Goal: Share content: Share content

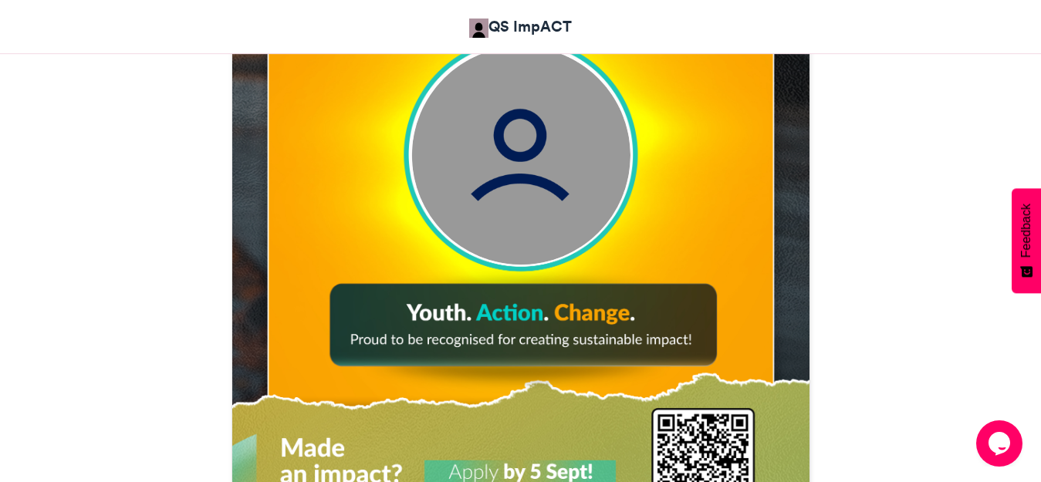
scroll to position [911, 0]
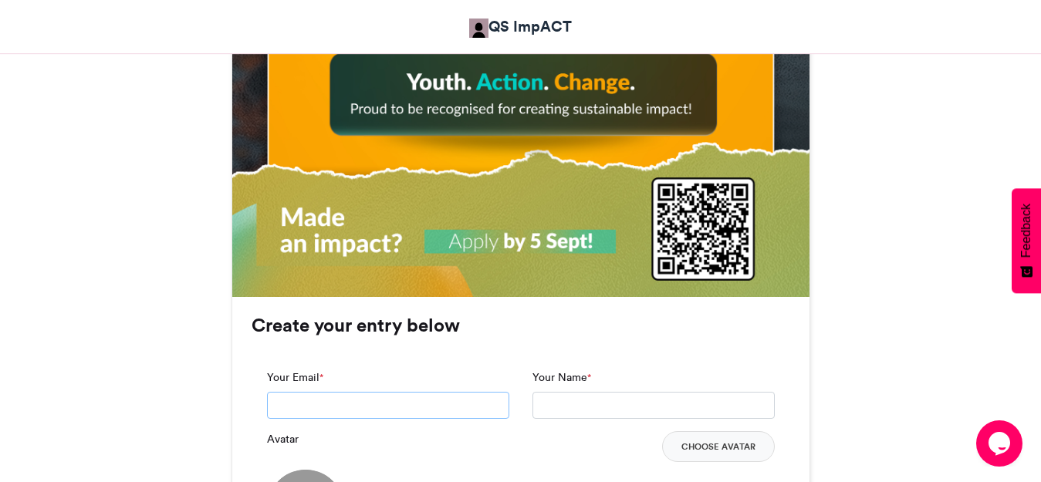
click at [394, 413] on input "Your Email *" at bounding box center [388, 406] width 242 height 28
type input "**********"
click at [627, 414] on input "Your Name *" at bounding box center [653, 406] width 242 height 28
click at [638, 414] on input "Your Name *" at bounding box center [653, 406] width 242 height 28
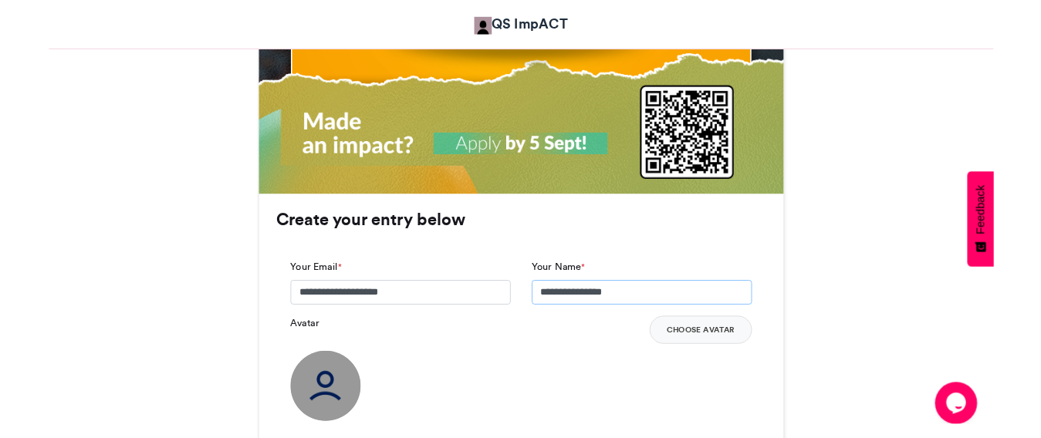
scroll to position [1142, 0]
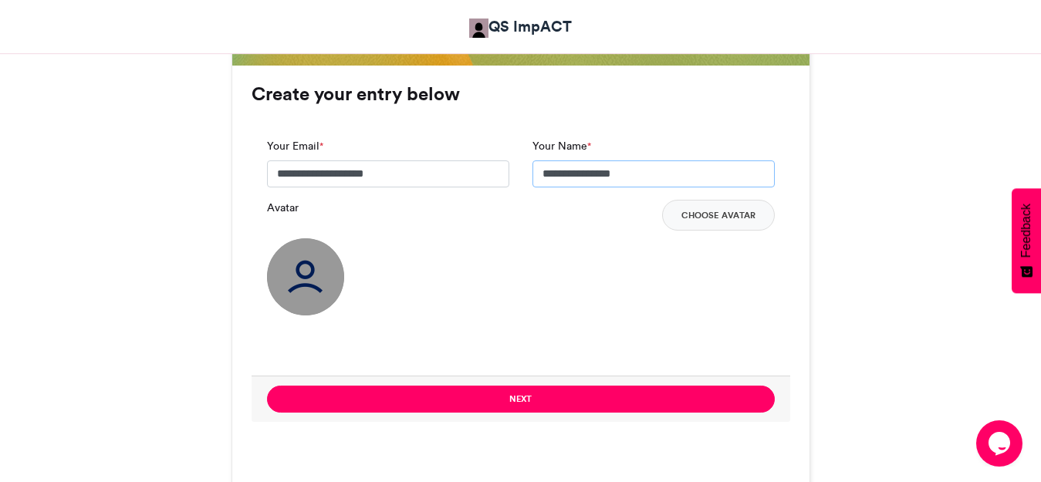
type input "**********"
click at [705, 215] on button "Choose Avatar" at bounding box center [718, 215] width 113 height 31
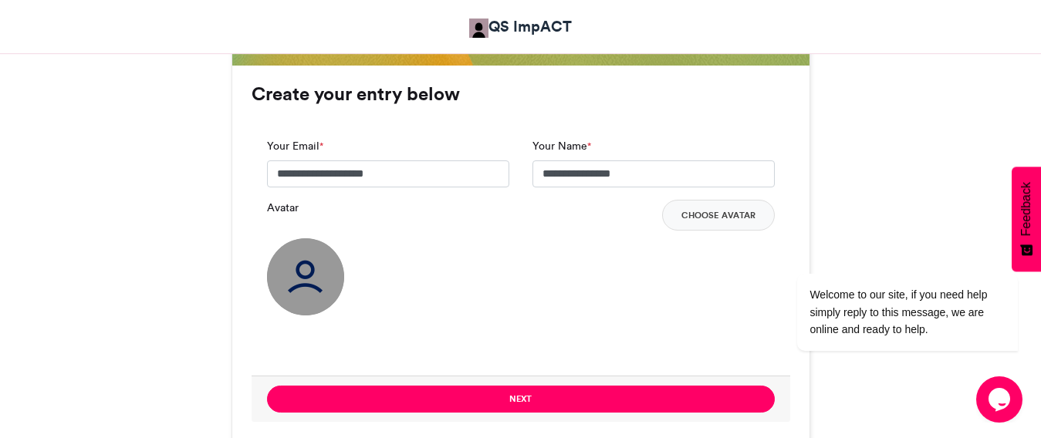
click at [314, 267] on img at bounding box center [305, 276] width 77 height 77
click at [736, 213] on button "Choose Avatar" at bounding box center [718, 215] width 113 height 31
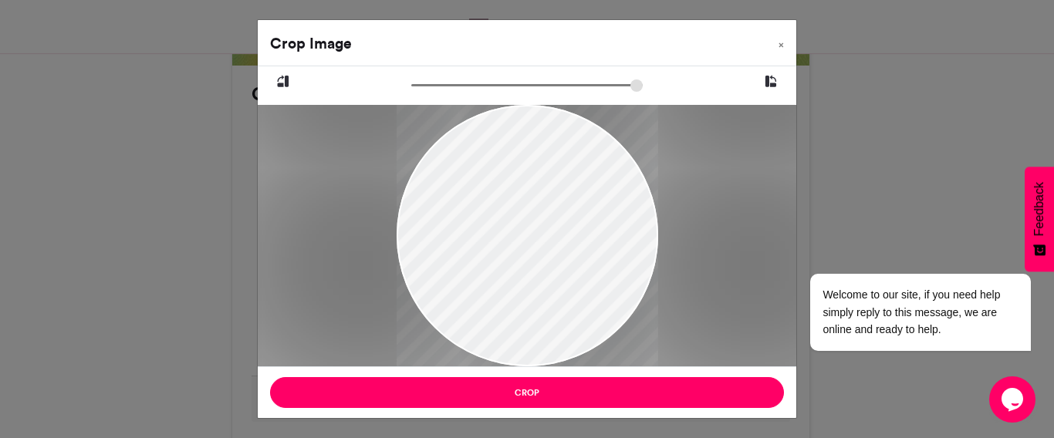
drag, startPoint x: 536, startPoint y: 191, endPoint x: 563, endPoint y: 234, distance: 50.3
click at [563, 234] on div at bounding box center [528, 278] width 262 height 465
drag, startPoint x: 418, startPoint y: 79, endPoint x: 443, endPoint y: 78, distance: 24.7
click at [443, 78] on input "zoom" at bounding box center [526, 85] width 231 height 15
drag, startPoint x: 549, startPoint y: 202, endPoint x: 559, endPoint y: 201, distance: 10.1
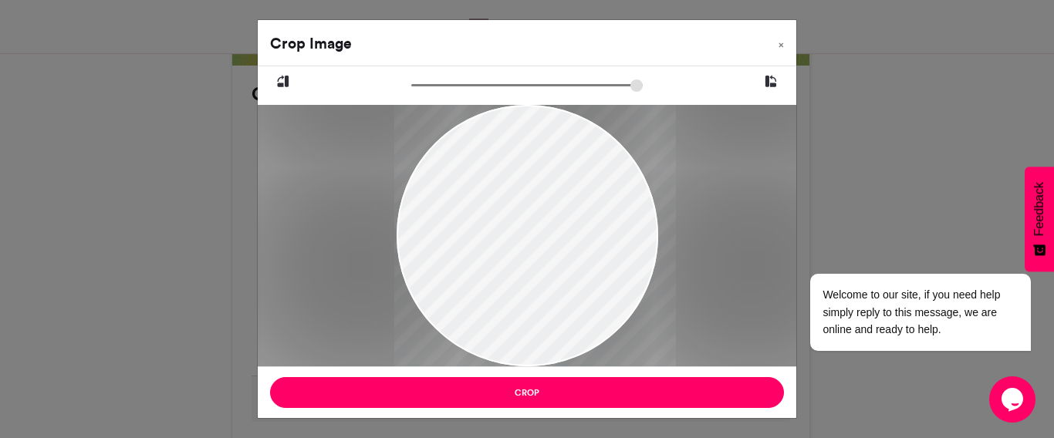
click at [559, 201] on div at bounding box center [535, 281] width 282 height 500
click at [765, 83] on icon at bounding box center [771, 82] width 14 height 20
click at [278, 78] on icon at bounding box center [283, 82] width 14 height 20
drag, startPoint x: 447, startPoint y: 83, endPoint x: 463, endPoint y: 83, distance: 16.2
click at [463, 83] on input "zoom" at bounding box center [526, 85] width 231 height 15
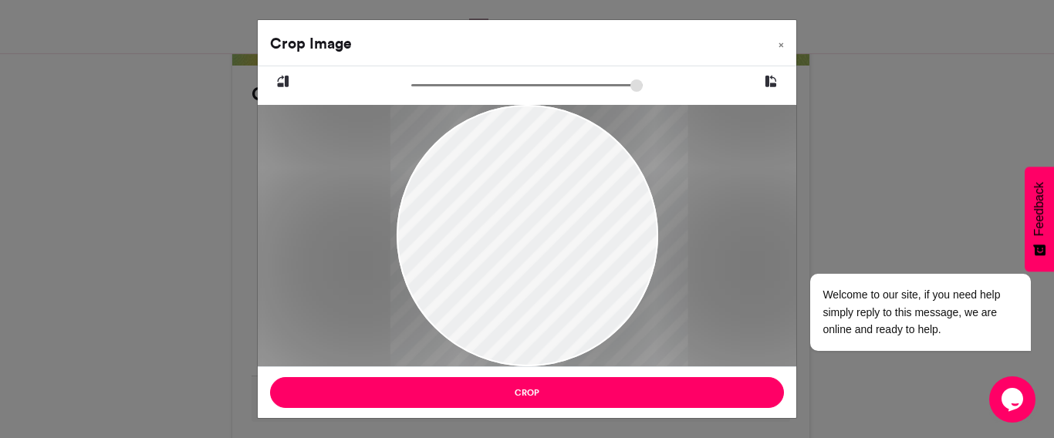
drag, startPoint x: 540, startPoint y: 216, endPoint x: 561, endPoint y: 211, distance: 21.3
click at [561, 211] on div at bounding box center [538, 279] width 297 height 529
type input "******"
click at [454, 86] on input "zoom" at bounding box center [526, 85] width 231 height 15
drag, startPoint x: 536, startPoint y: 194, endPoint x: 569, endPoint y: 201, distance: 33.9
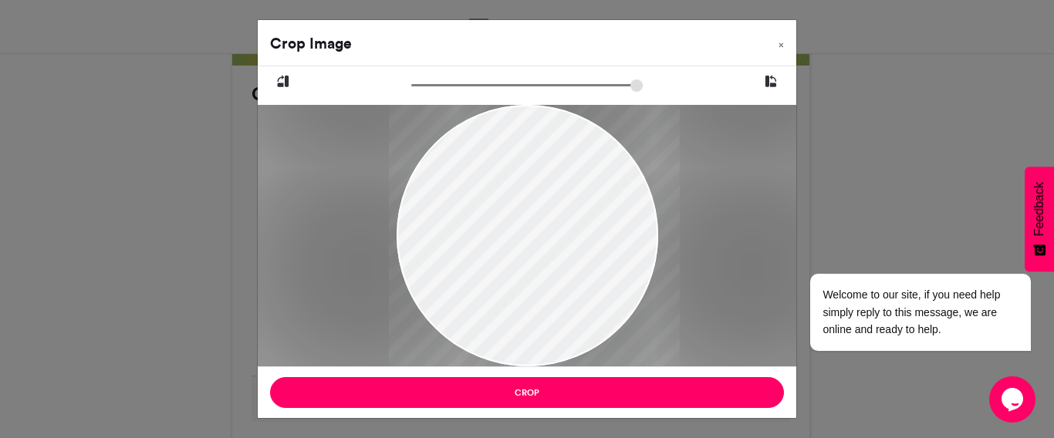
click at [569, 201] on div at bounding box center [534, 284] width 291 height 516
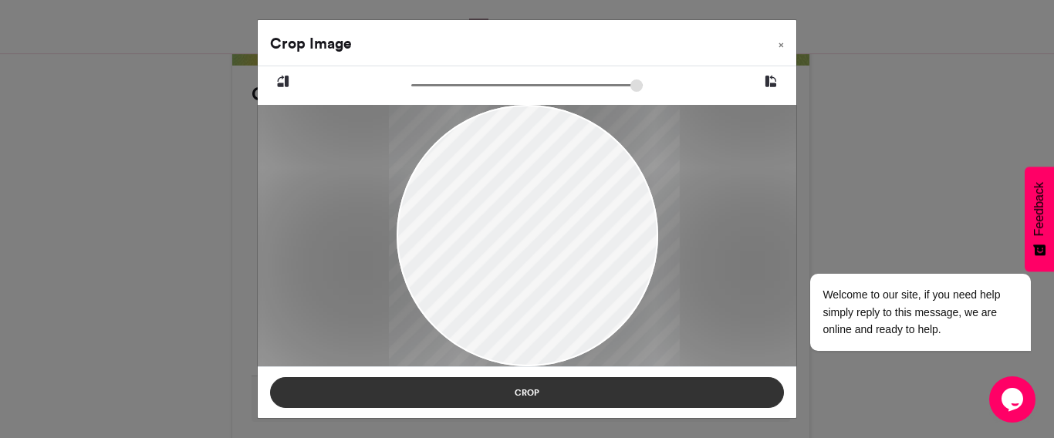
click at [574, 384] on button "Crop" at bounding box center [527, 392] width 514 height 31
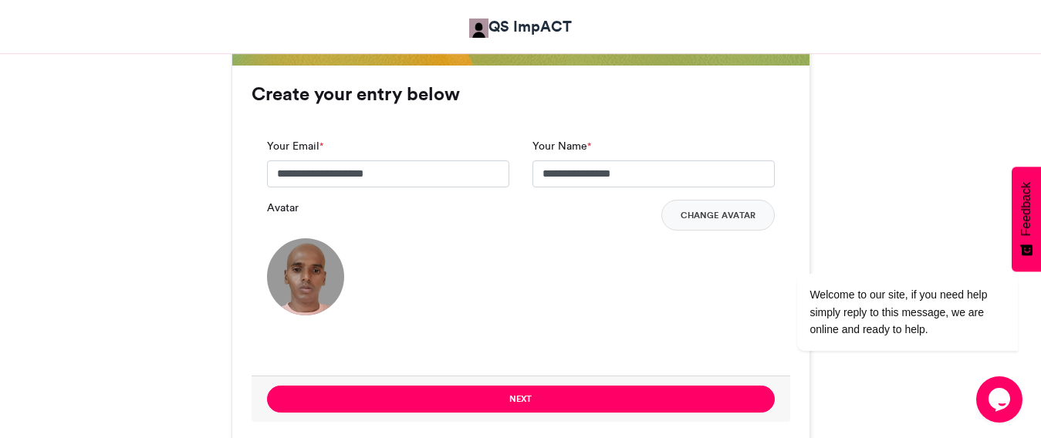
click at [306, 280] on img at bounding box center [305, 276] width 77 height 77
click at [755, 218] on div "Welcome to our site, if you need help simply reply to this message, we are onli…" at bounding box center [887, 248] width 278 height 235
click at [710, 211] on button "Change Avatar" at bounding box center [717, 215] width 113 height 31
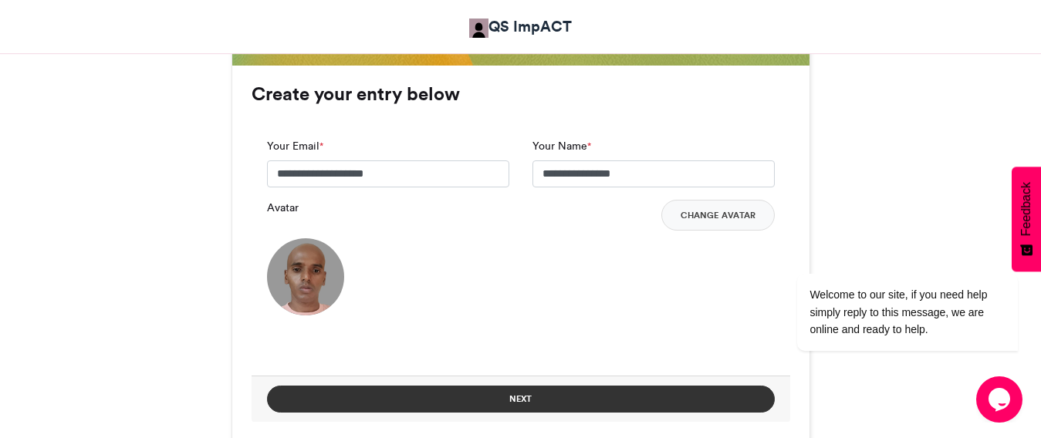
click at [468, 394] on button "Next" at bounding box center [521, 399] width 508 height 27
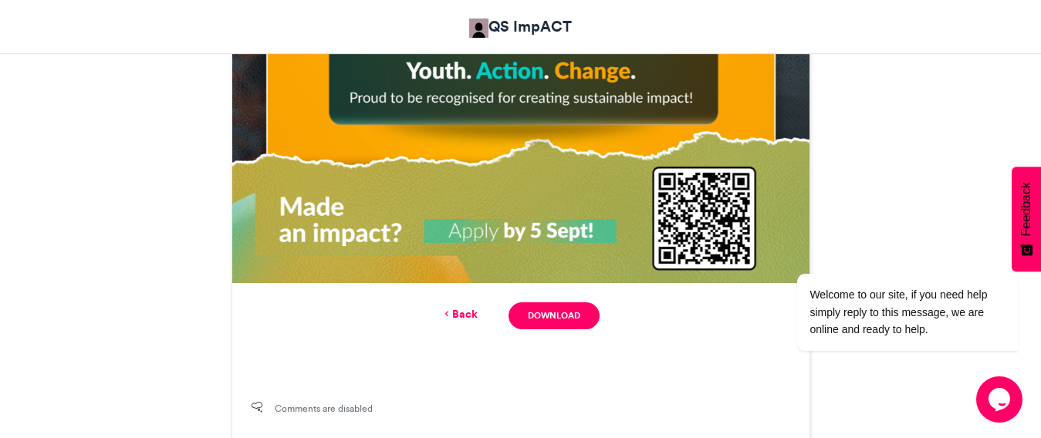
scroll to position [952, 0]
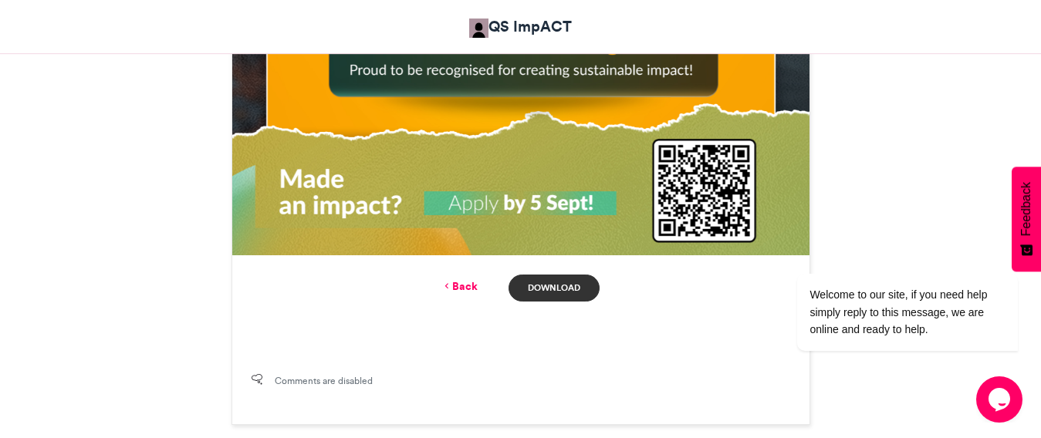
click at [563, 283] on link "Download" at bounding box center [554, 288] width 90 height 27
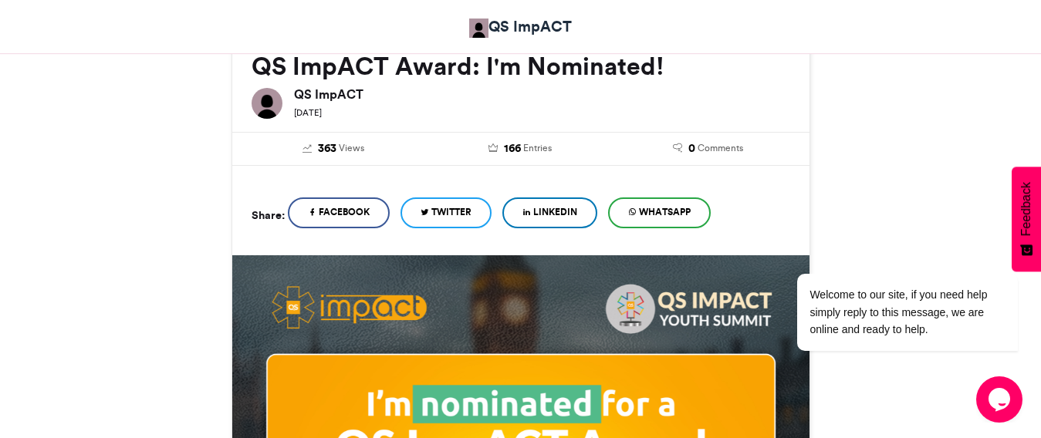
scroll to position [258, 0]
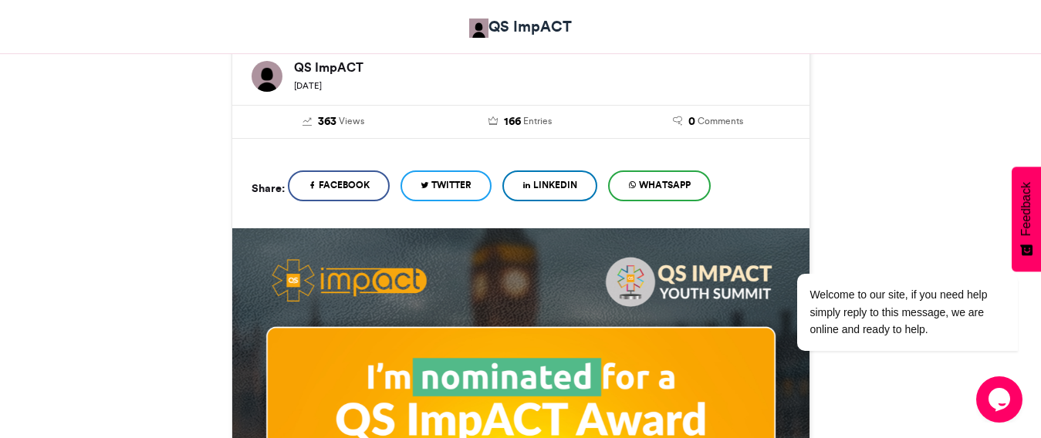
click at [669, 187] on span "WhatsApp" at bounding box center [665, 185] width 52 height 14
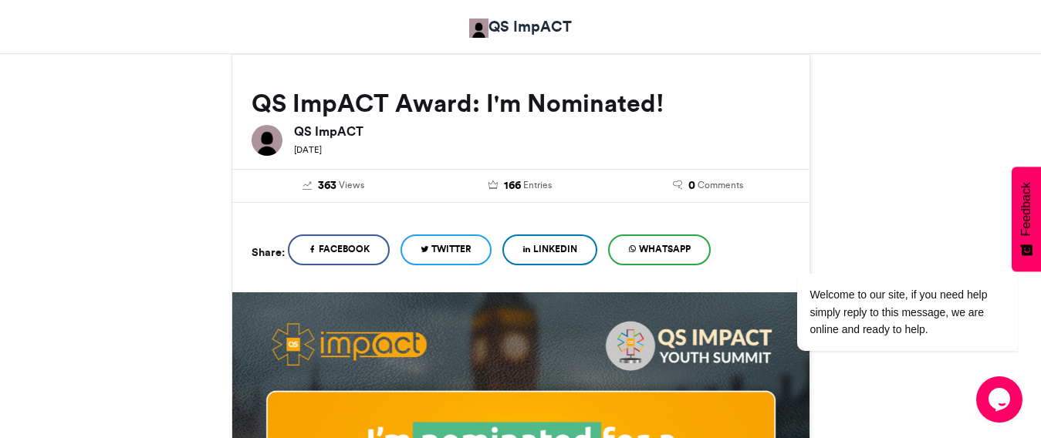
scroll to position [103, 0]
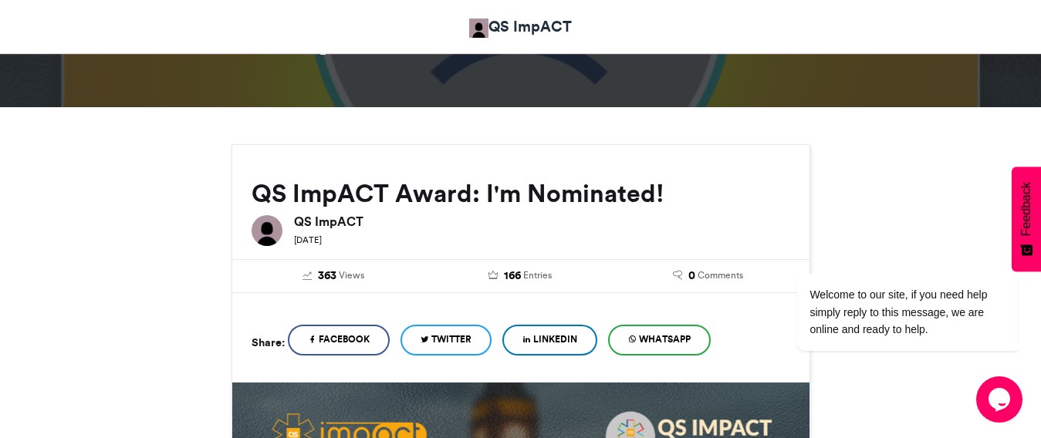
click at [680, 343] on span "WhatsApp" at bounding box center [665, 340] width 52 height 14
click at [343, 273] on span "Views" at bounding box center [351, 276] width 25 height 14
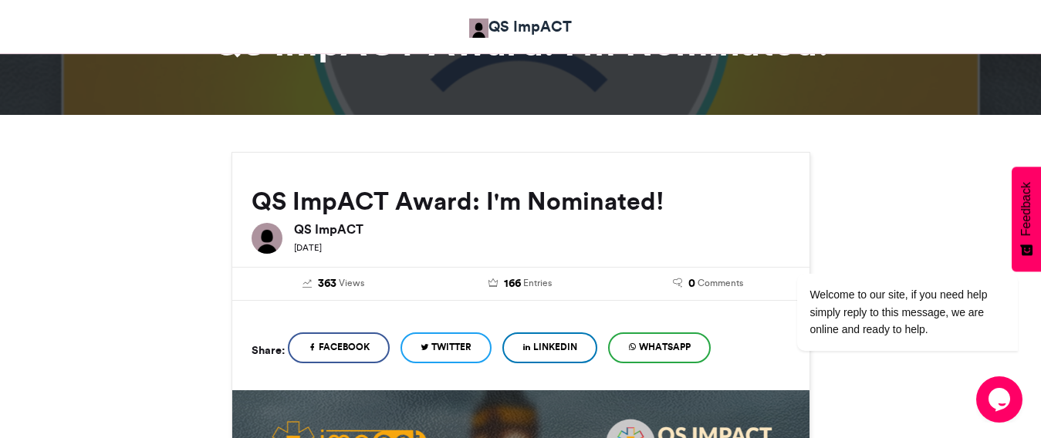
scroll to position [231, 0]
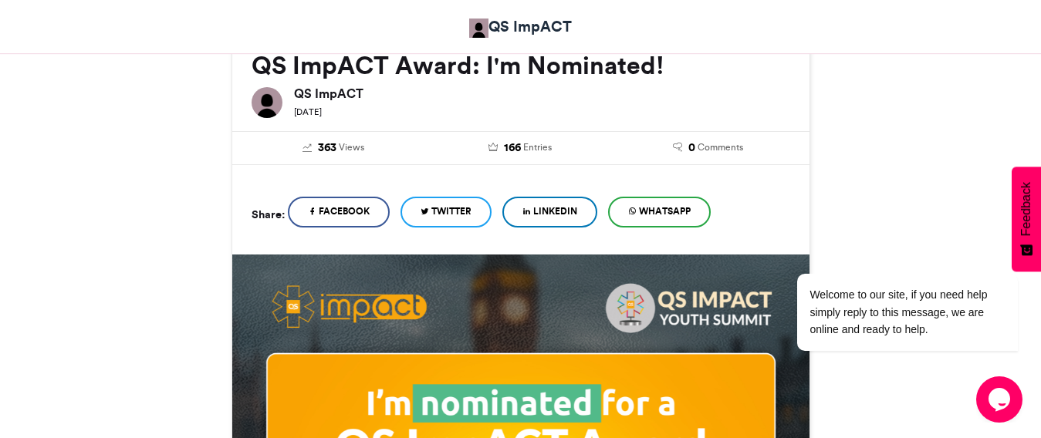
click at [555, 208] on span "LinkedIn" at bounding box center [555, 211] width 44 height 14
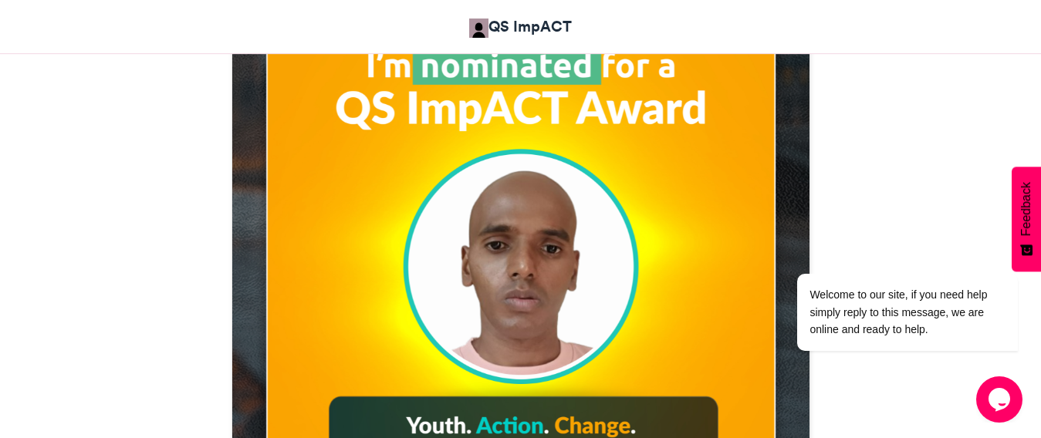
scroll to position [694, 0]
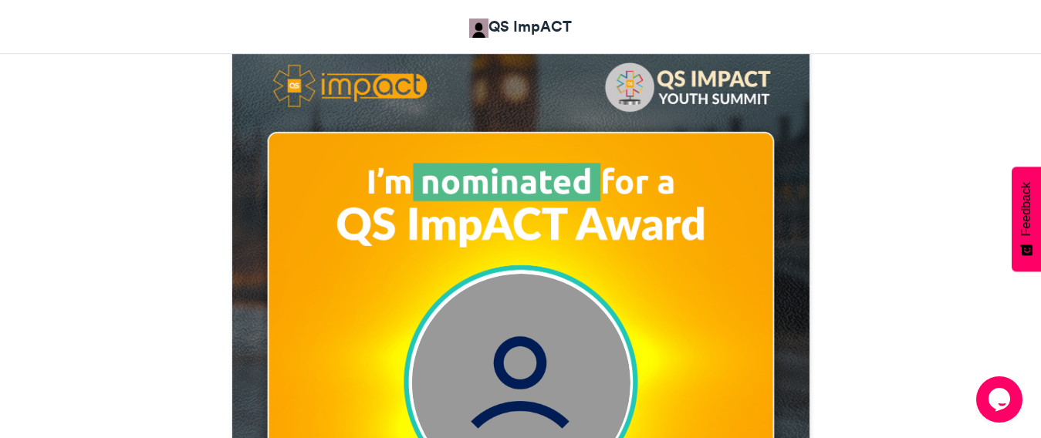
scroll to position [414, 0]
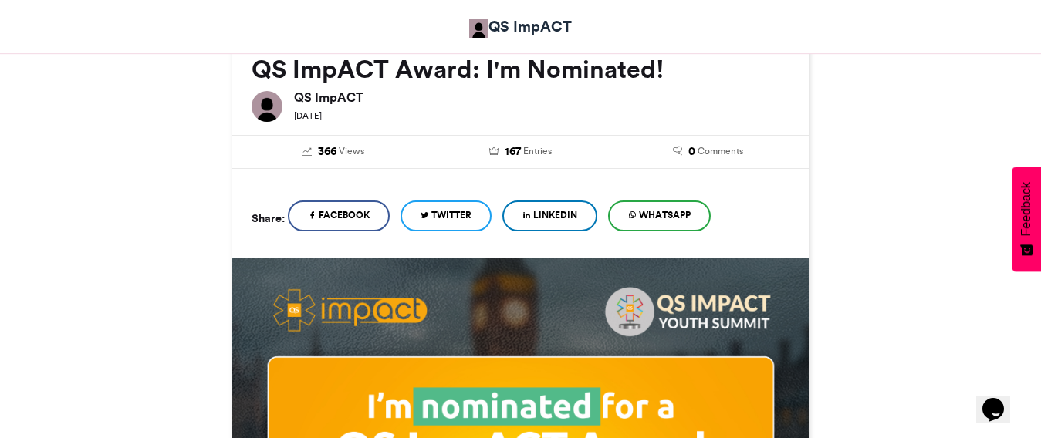
scroll to position [231, 0]
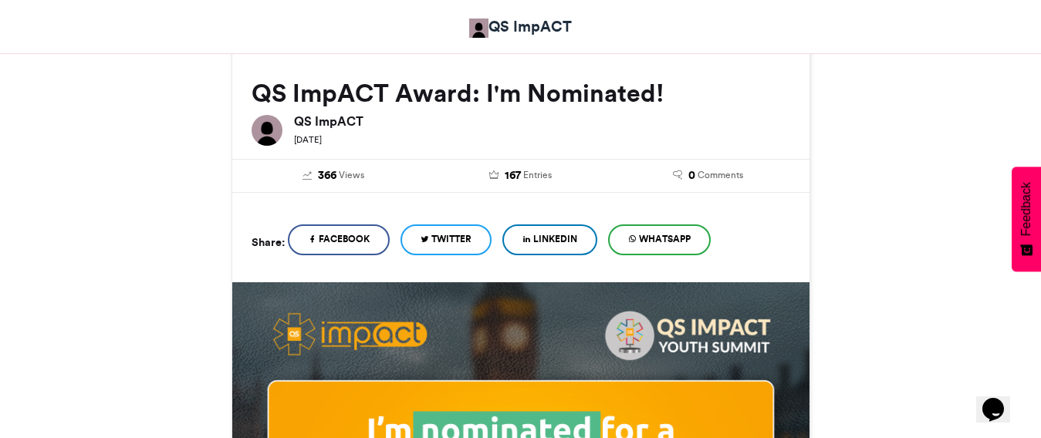
scroll to position [231, 0]
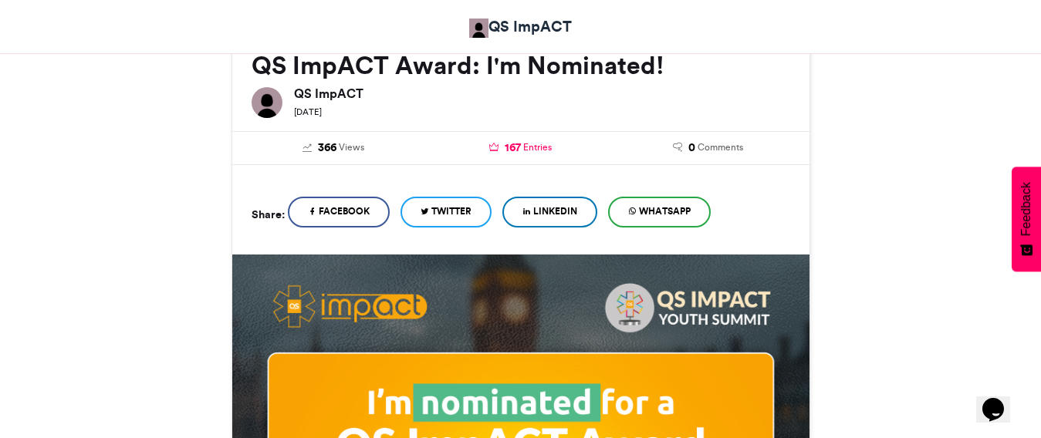
click at [526, 146] on span "Entries" at bounding box center [537, 147] width 29 height 14
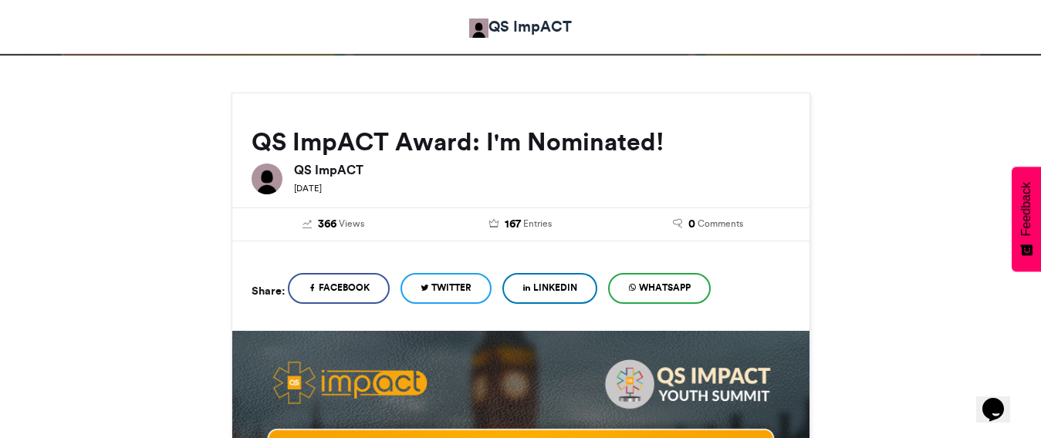
scroll to position [154, 0]
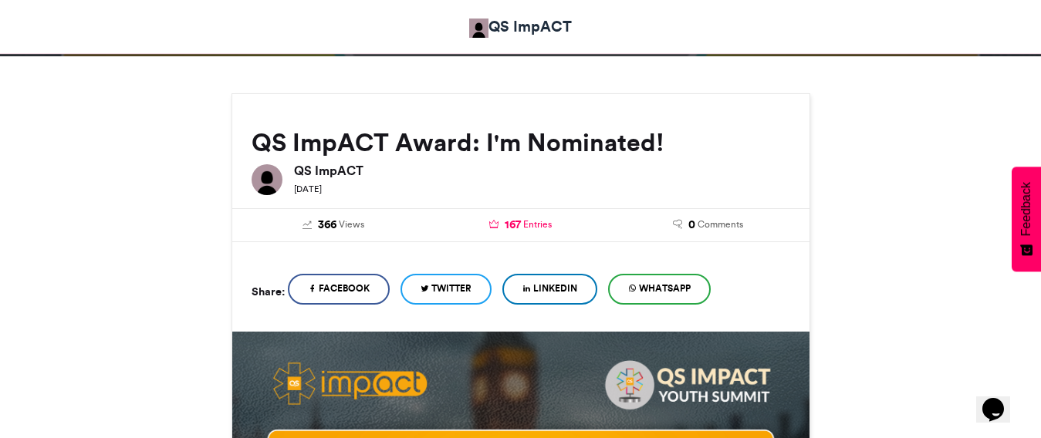
click at [526, 225] on span "Entries" at bounding box center [537, 225] width 29 height 14
